Goal: Information Seeking & Learning: Learn about a topic

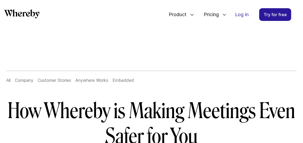
scroll to position [23, 0]
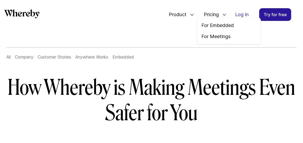
click at [226, 14] on icon at bounding box center [224, 14] width 4 height 4
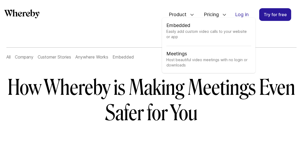
click at [191, 16] on icon at bounding box center [192, 14] width 4 height 4
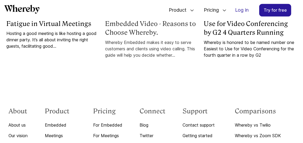
scroll to position [1172, 0]
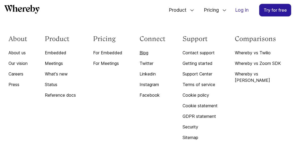
click at [151, 56] on link "Blog" at bounding box center [153, 53] width 26 height 6
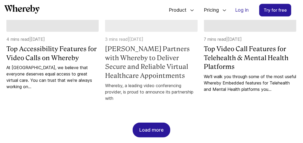
scroll to position [520, 0]
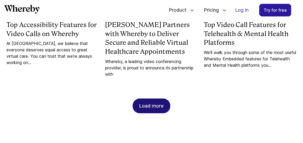
click at [148, 113] on div "Load more" at bounding box center [151, 106] width 24 height 14
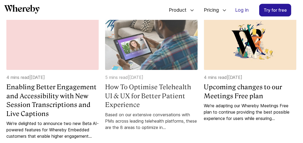
scroll to position [617, 0]
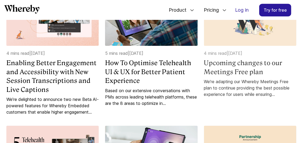
click at [219, 76] on h4 "Upcoming changes to our Meetings Free plan" at bounding box center [250, 68] width 92 height 18
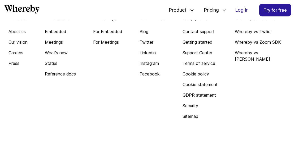
scroll to position [1340, 0]
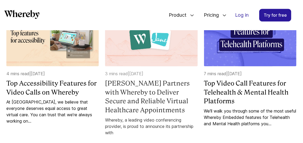
scroll to position [424, 0]
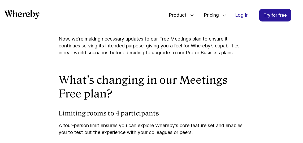
scroll to position [1340, 0]
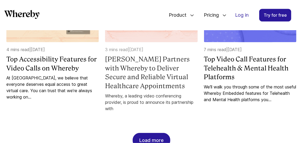
scroll to position [593, 0]
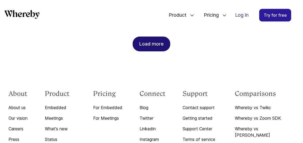
click at [144, 50] on div "Load more" at bounding box center [151, 44] width 24 height 14
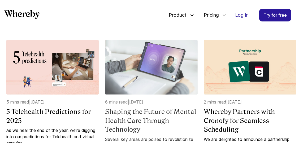
scroll to position [810, 0]
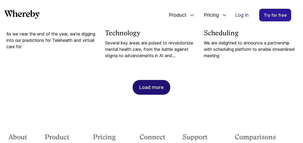
click at [156, 95] on div "Load more" at bounding box center [151, 87] width 24 height 14
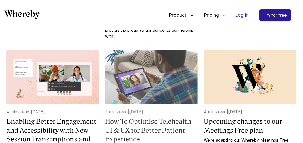
scroll to position [617, 0]
